Goal: Task Accomplishment & Management: Use online tool/utility

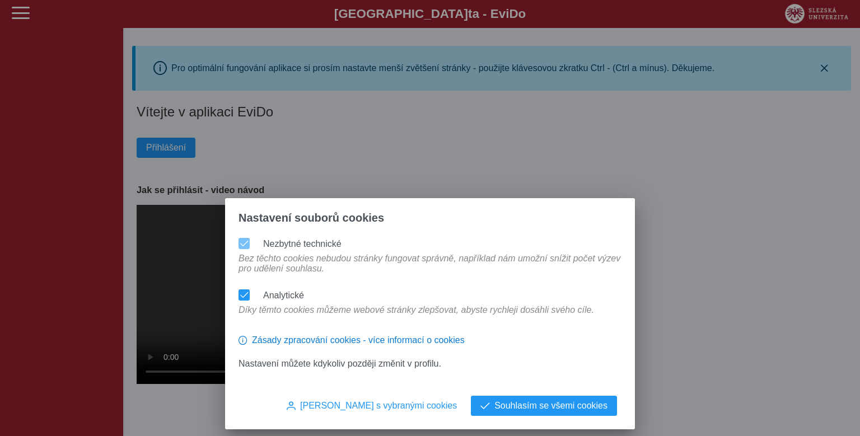
click at [245, 238] on div at bounding box center [244, 243] width 11 height 11
click at [245, 291] on span at bounding box center [244, 295] width 8 height 8
click at [376, 407] on span "[PERSON_NAME] s vybranými cookies" at bounding box center [378, 406] width 157 height 10
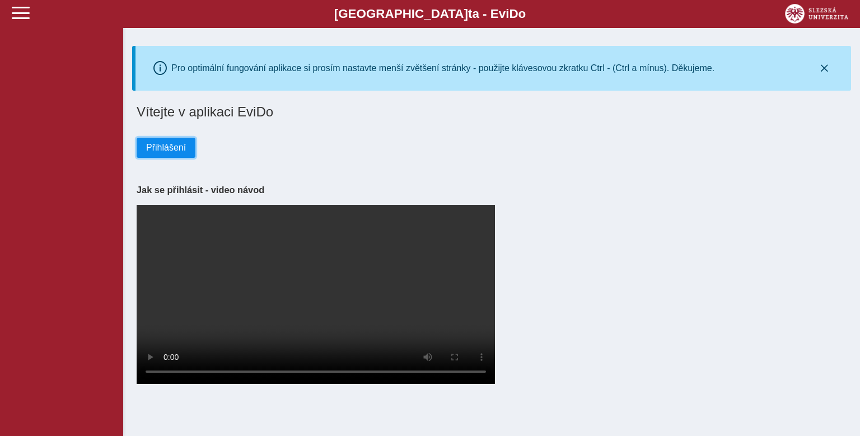
click at [177, 149] on span "Přihlášení" at bounding box center [166, 148] width 40 height 10
click at [164, 147] on span "Přihlášení" at bounding box center [166, 148] width 40 height 10
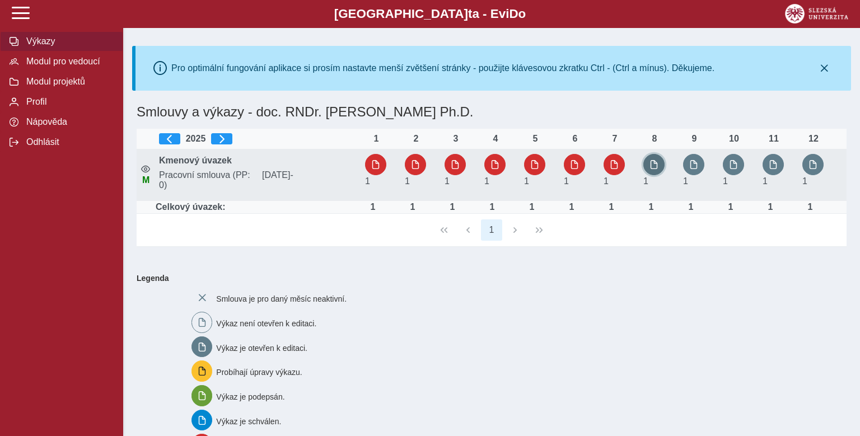
click at [651, 165] on span "button" at bounding box center [654, 164] width 9 height 9
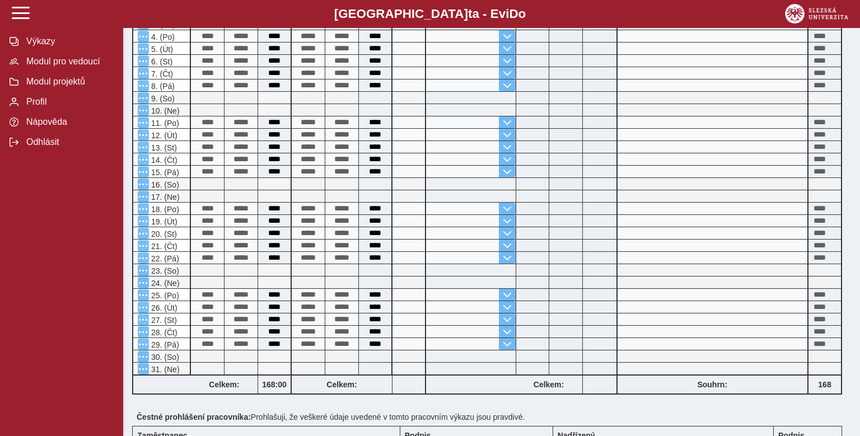
scroll to position [381, 0]
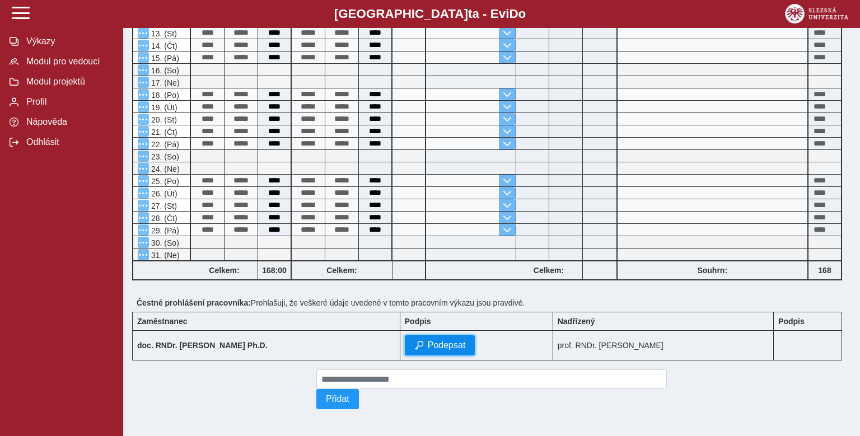
click at [428, 341] on span "Podepsat" at bounding box center [447, 346] width 38 height 10
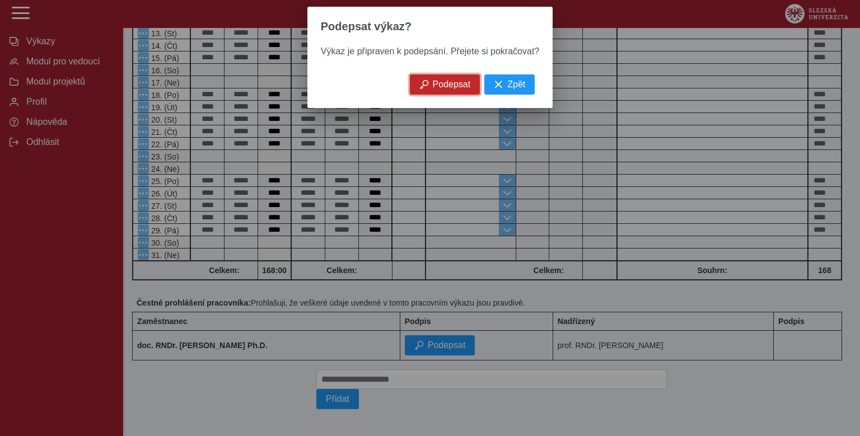
click at [444, 90] on span "Podepsat" at bounding box center [452, 85] width 38 height 10
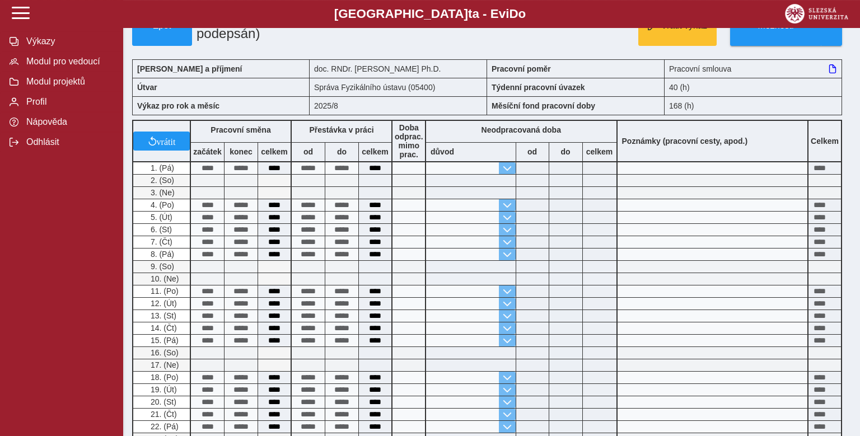
scroll to position [7, 0]
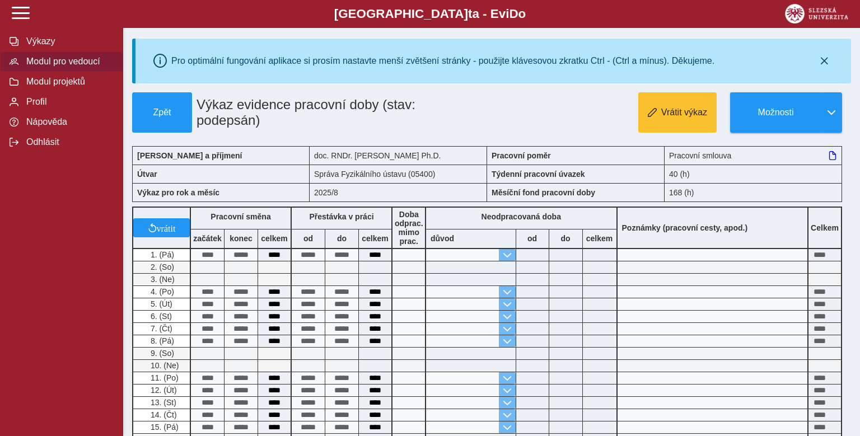
click at [41, 67] on span "Modul pro vedoucí" at bounding box center [68, 62] width 91 height 10
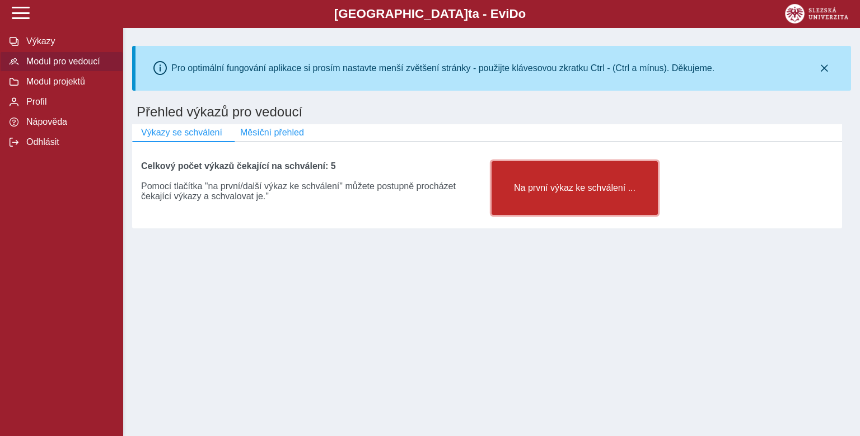
click at [547, 192] on span "Na první výkaz ke schválení ..." at bounding box center [574, 188] width 147 height 10
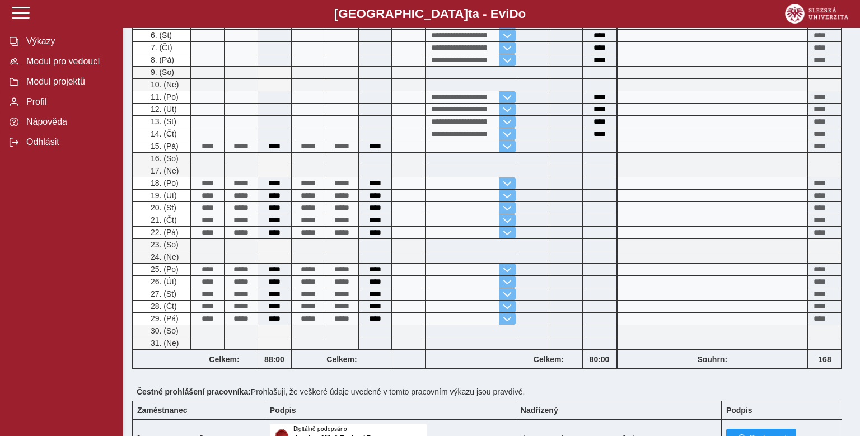
scroll to position [547, 0]
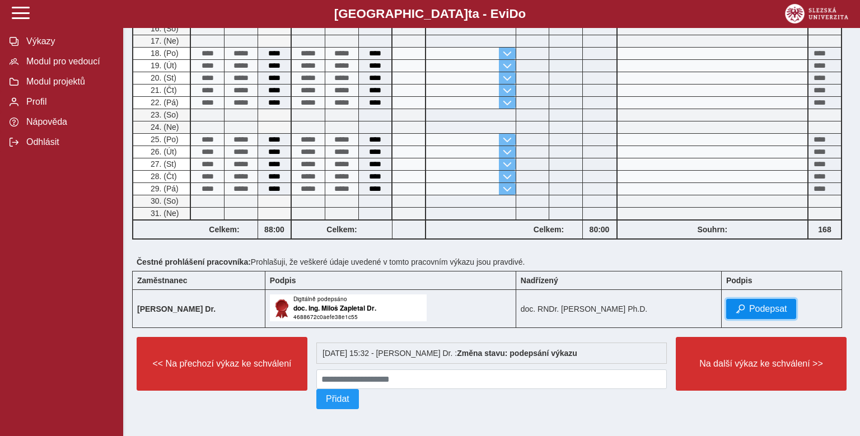
click at [766, 305] on span "Podepsat" at bounding box center [768, 309] width 38 height 10
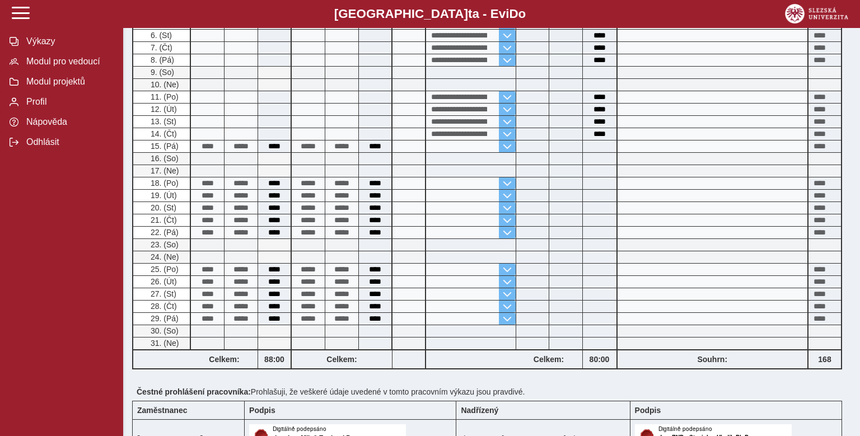
scroll to position [573, 0]
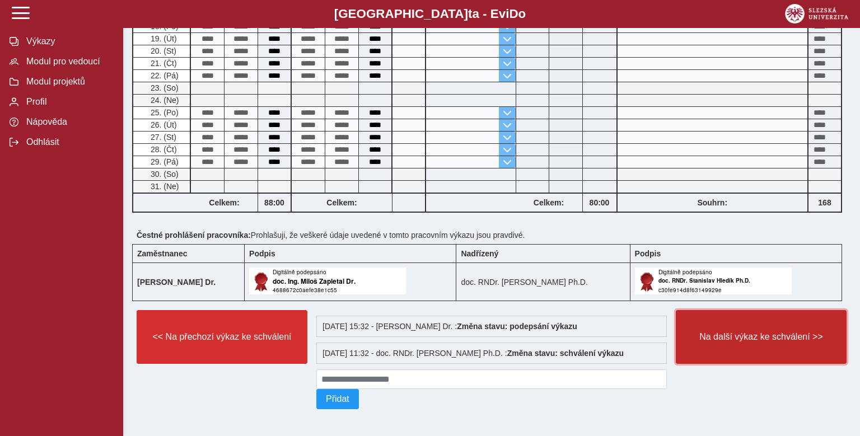
click at [748, 337] on span "Na další výkaz ke schválení >>" at bounding box center [761, 337] width 152 height 10
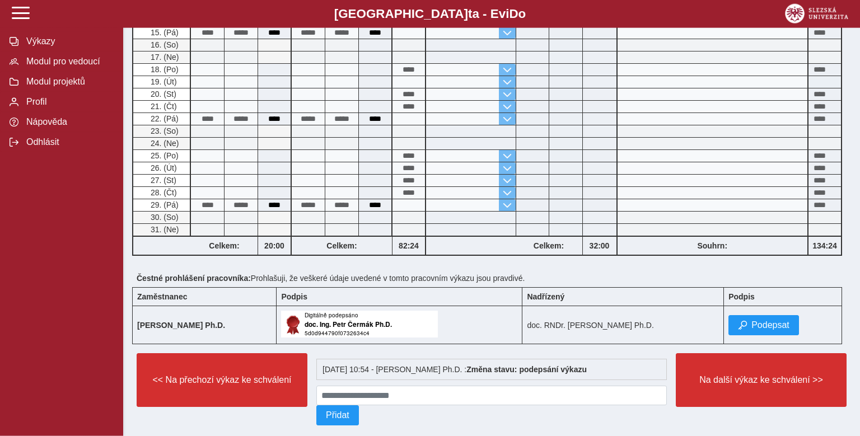
scroll to position [421, 0]
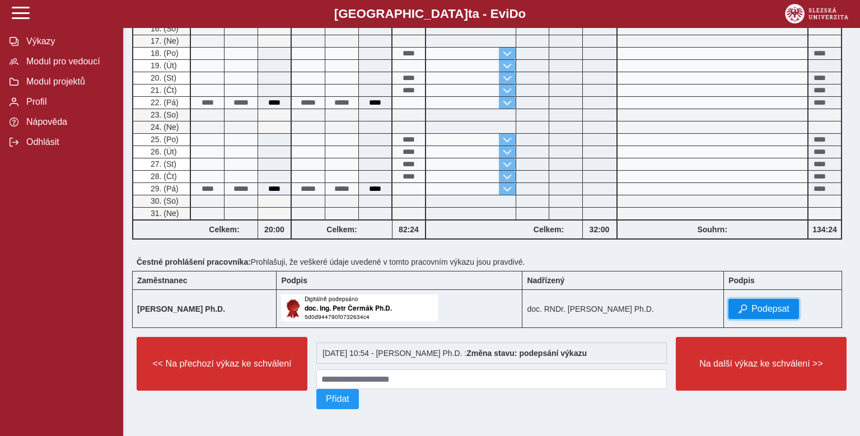
click at [765, 309] on span "Podepsat" at bounding box center [771, 309] width 38 height 10
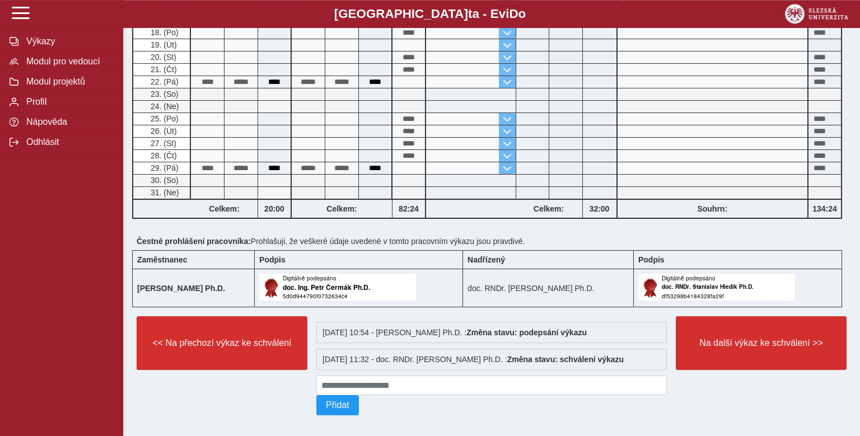
scroll to position [448, 0]
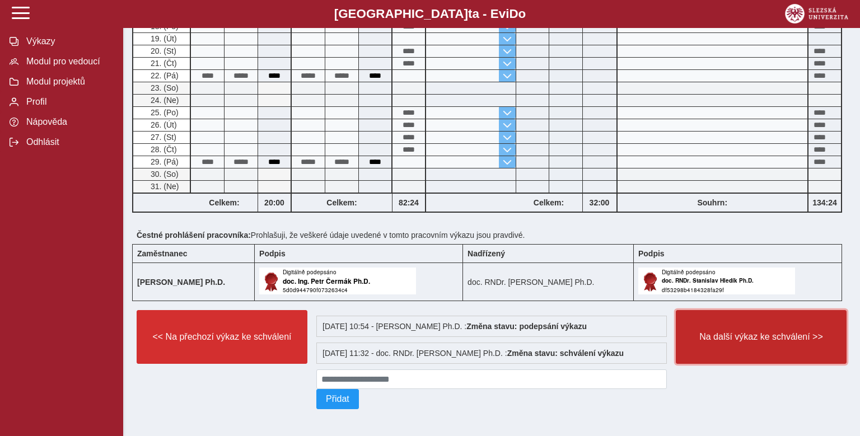
click at [749, 325] on button "Na další výkaz ke schválení >>" at bounding box center [761, 337] width 171 height 54
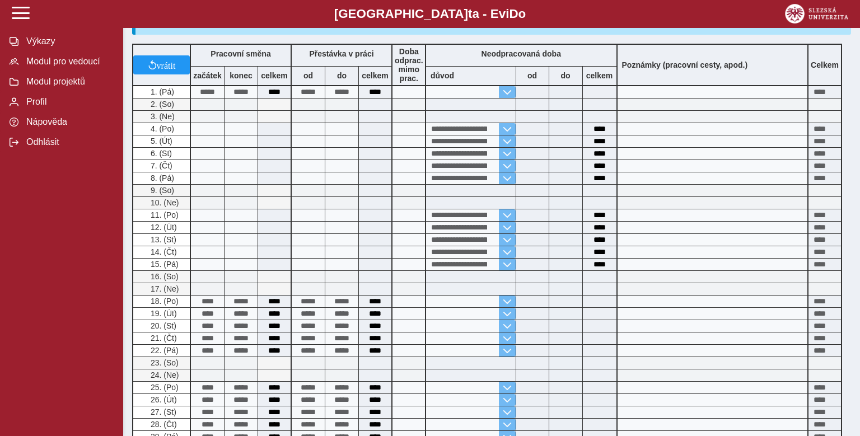
scroll to position [532, 0]
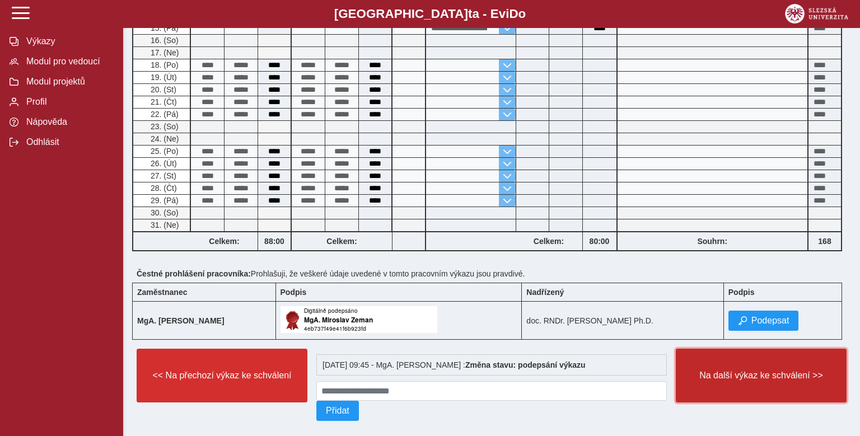
click at [736, 371] on span "Na další výkaz ke schválení >>" at bounding box center [761, 376] width 152 height 10
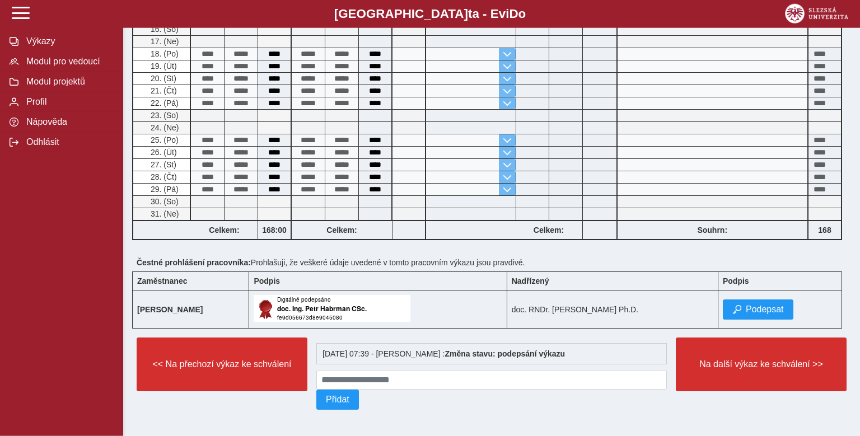
scroll to position [484, 0]
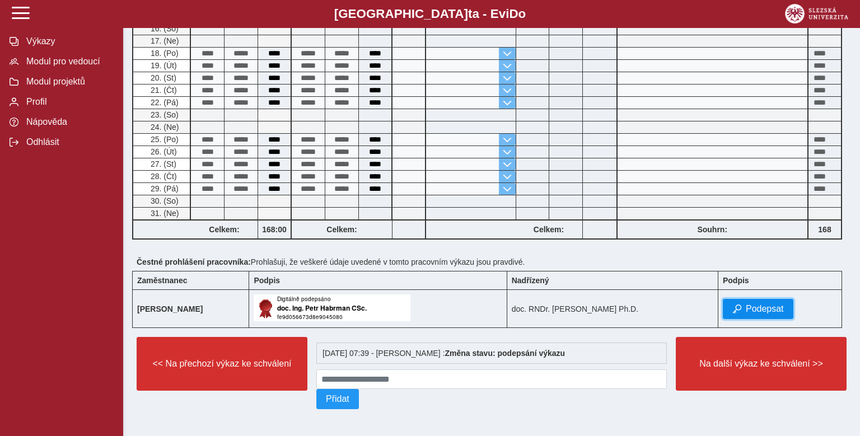
click at [759, 306] on span "Podepsat" at bounding box center [765, 309] width 38 height 10
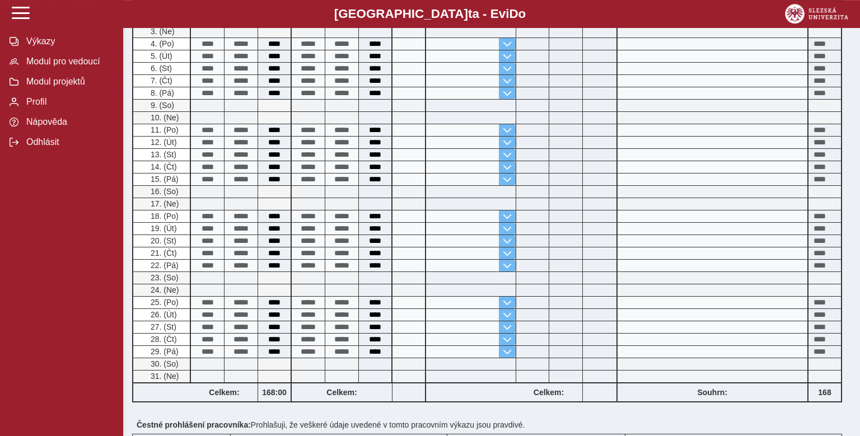
scroll to position [473, 0]
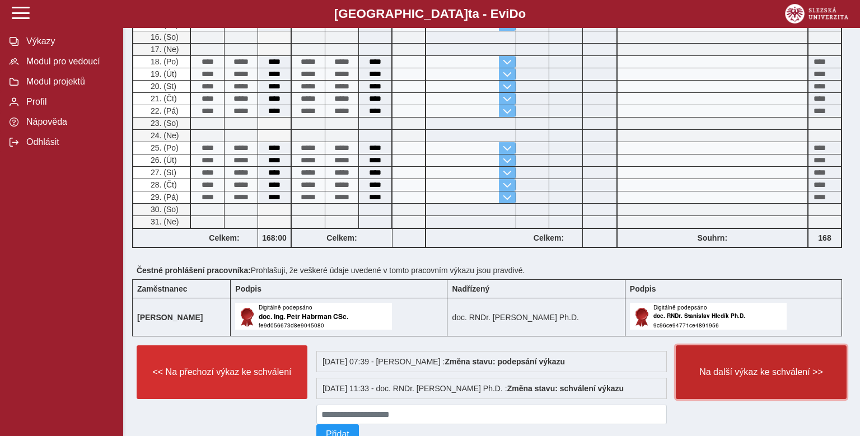
click at [728, 367] on span "Na další výkaz ke schválení >>" at bounding box center [761, 372] width 152 height 10
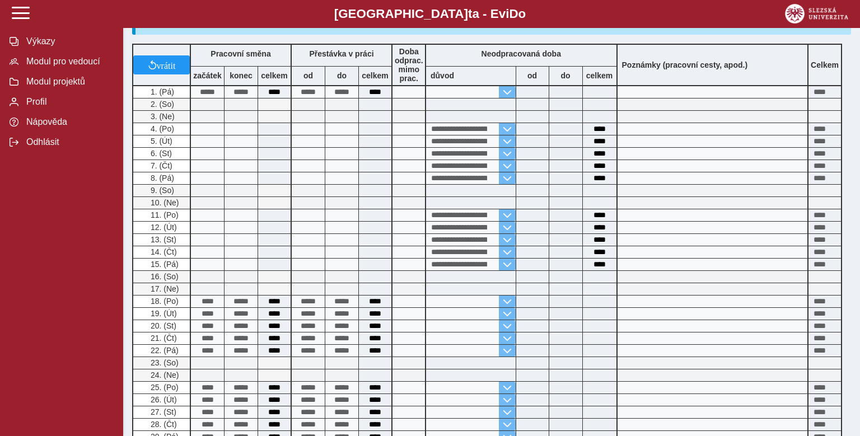
scroll to position [532, 0]
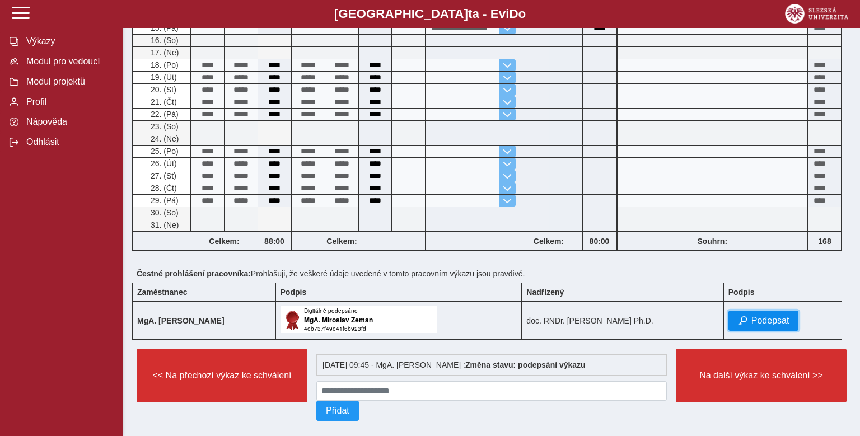
click at [753, 323] on span "Podepsat" at bounding box center [771, 321] width 38 height 10
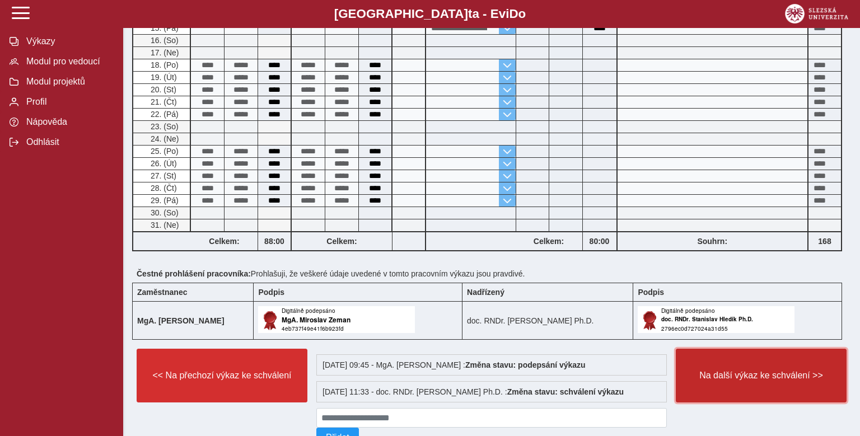
click at [739, 366] on button "Na další výkaz ke schválení >>" at bounding box center [761, 376] width 171 height 54
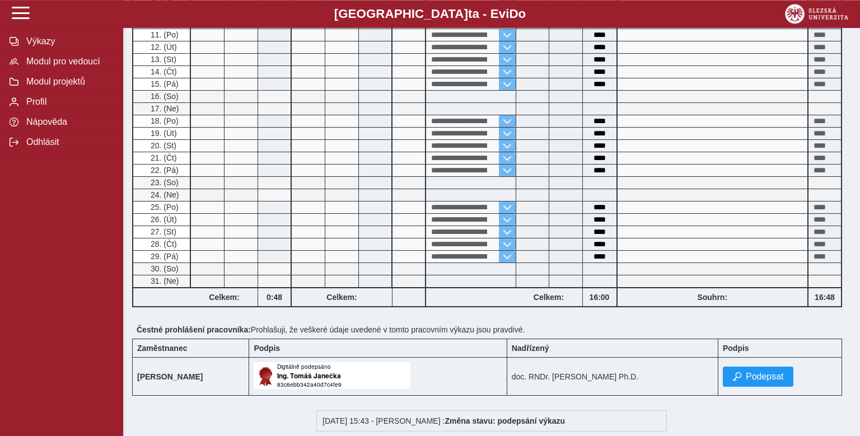
scroll to position [414, 0]
click at [756, 378] on span "Podepsat" at bounding box center [765, 376] width 38 height 10
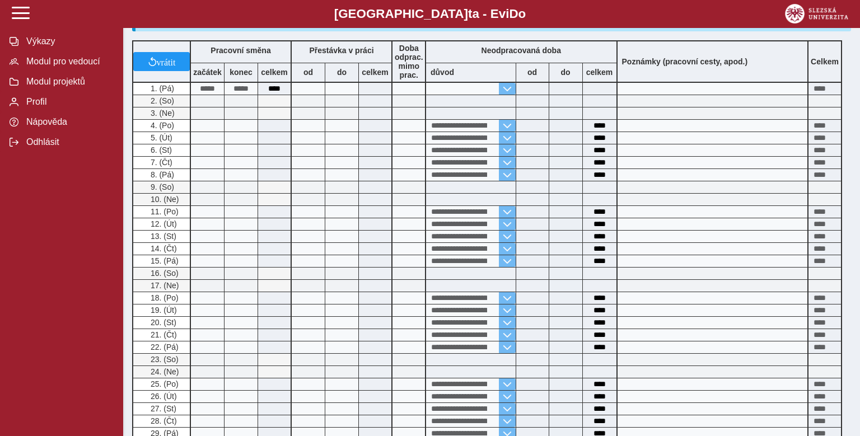
scroll to position [511, 0]
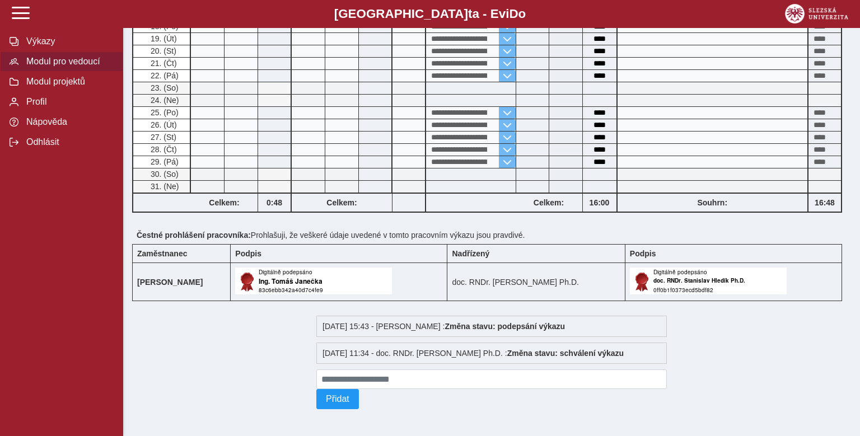
click at [38, 67] on span "Modul pro vedoucí" at bounding box center [68, 62] width 91 height 10
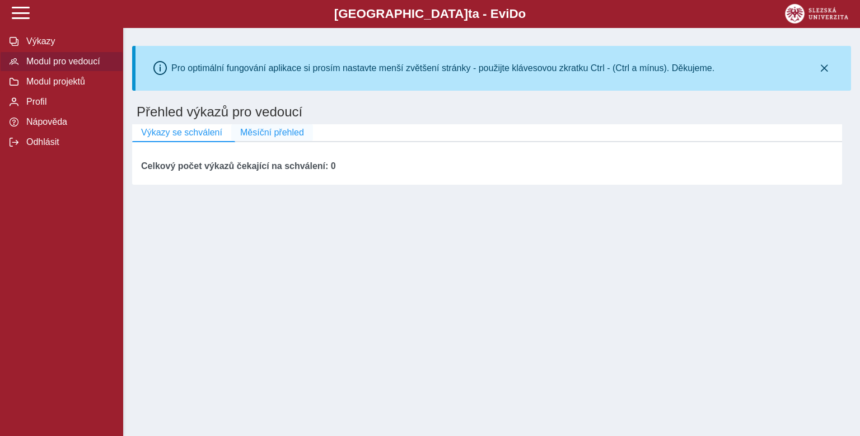
click at [273, 137] on span "Měsíční přehled" at bounding box center [272, 133] width 64 height 10
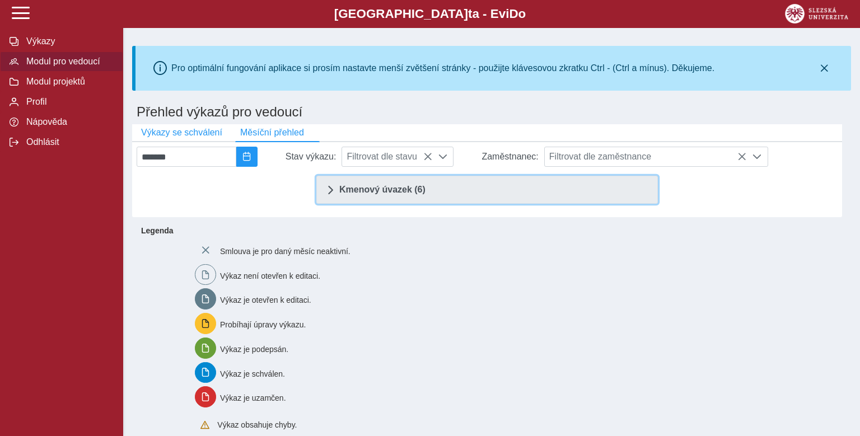
click at [363, 194] on span "Kmenový úvazek (6)" at bounding box center [382, 189] width 86 height 9
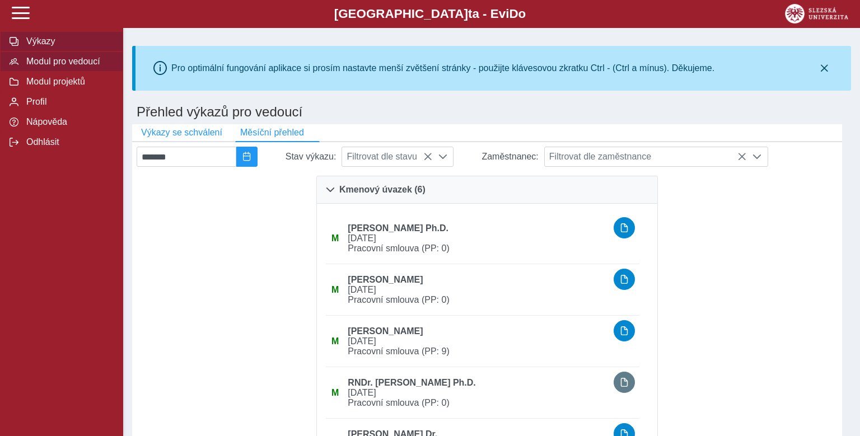
click at [54, 46] on span "Výkazy" at bounding box center [68, 41] width 91 height 10
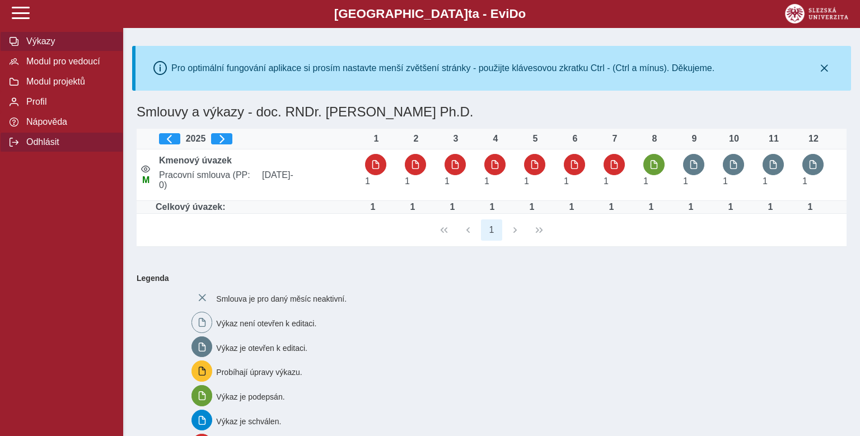
click at [62, 147] on span "Odhlásit" at bounding box center [68, 142] width 91 height 10
